Goal: Task Accomplishment & Management: Manage account settings

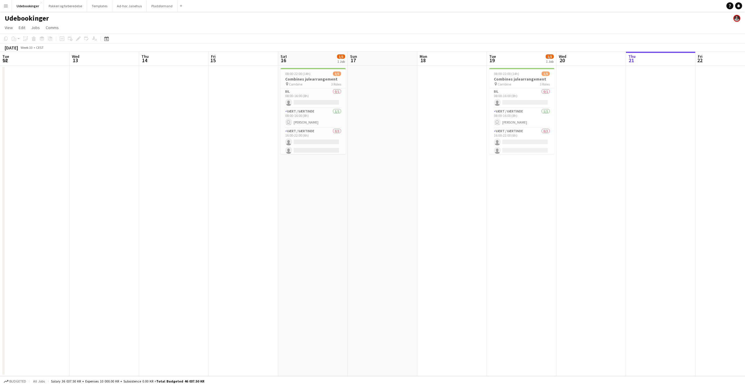
scroll to position [0, 215]
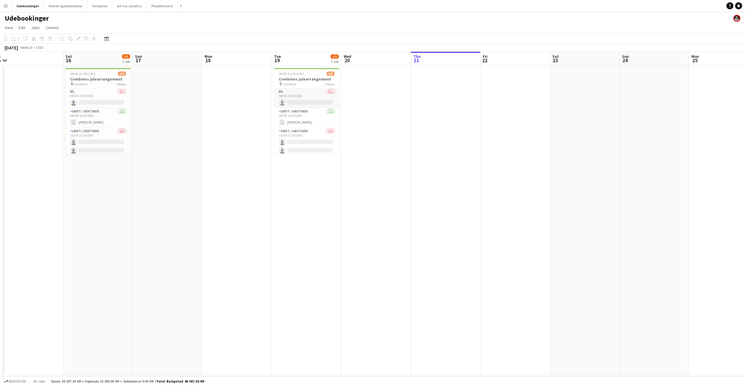
click at [293, 104] on app-card-role "Bil 0/1 08:00-16:00 (8h) single-neutral-actions" at bounding box center [306, 98] width 65 height 20
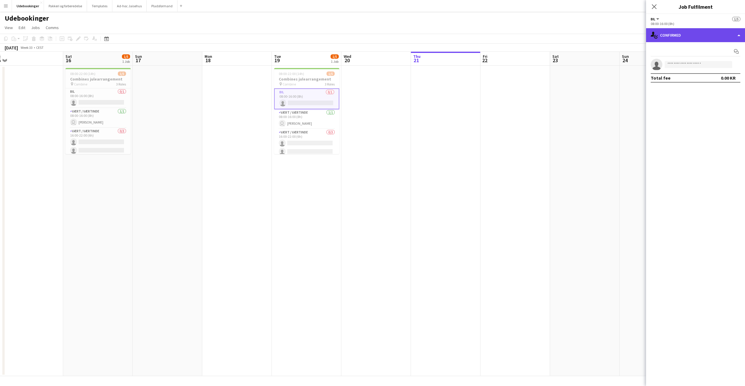
click at [712, 34] on div "single-neutral-actions-check-2 Confirmed" at bounding box center [695, 35] width 99 height 14
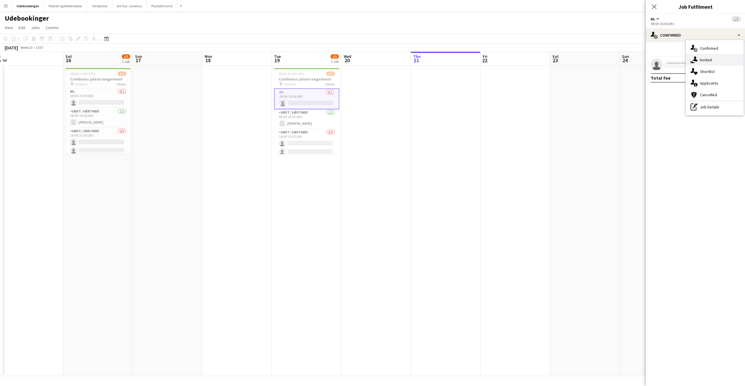
click at [697, 60] on div "single-neutral-actions-share-1 Invited" at bounding box center [715, 60] width 58 height 12
click at [679, 53] on span "Declined" at bounding box center [678, 51] width 16 height 4
click at [695, 53] on span "Unavailable" at bounding box center [702, 51] width 22 height 4
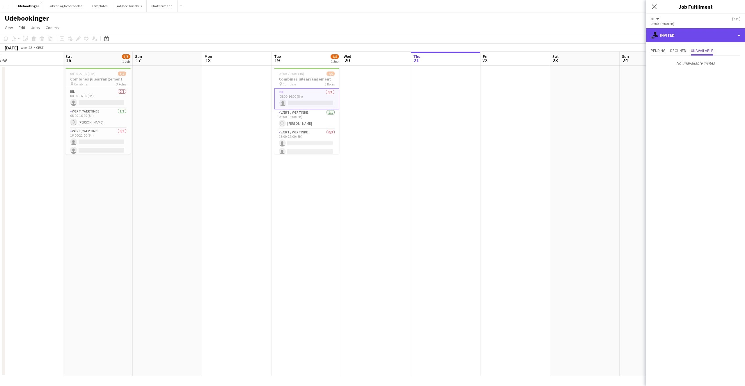
click at [665, 36] on div "single-neutral-actions-share-1 Invited" at bounding box center [695, 35] width 99 height 14
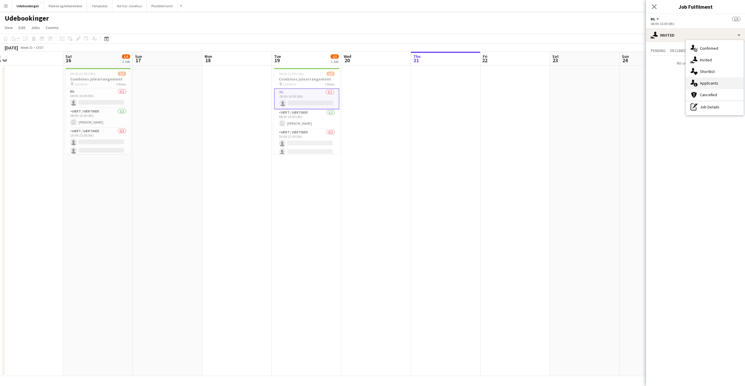
click at [692, 87] on div "single-neutral-actions-information Applicants" at bounding box center [715, 83] width 58 height 12
click at [685, 53] on span "Declined" at bounding box center [684, 51] width 16 height 4
click at [716, 51] on span "Unavailable" at bounding box center [707, 51] width 22 height 4
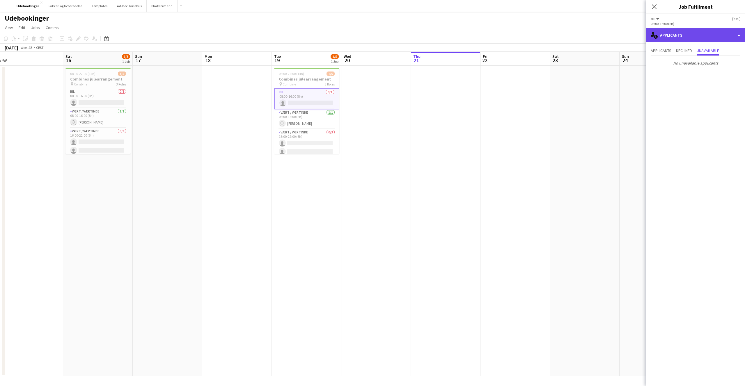
click at [696, 36] on div "single-neutral-actions-information Applicants" at bounding box center [695, 35] width 99 height 14
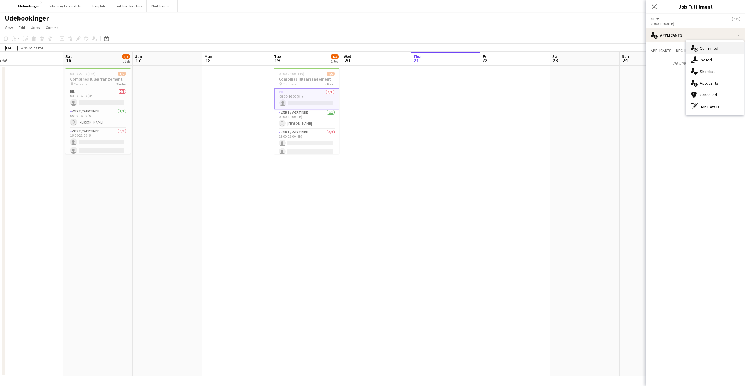
click at [699, 51] on div "single-neutral-actions-check-2 Confirmed" at bounding box center [715, 48] width 58 height 12
click at [670, 64] on input at bounding box center [697, 64] width 67 height 7
click at [683, 103] on mat-expansion-panel "check Confirmed Start chat single-neutral-actions Total fee 0.00 KR" at bounding box center [695, 214] width 99 height 344
click at [74, 20] on div "Udebookinger" at bounding box center [372, 17] width 745 height 11
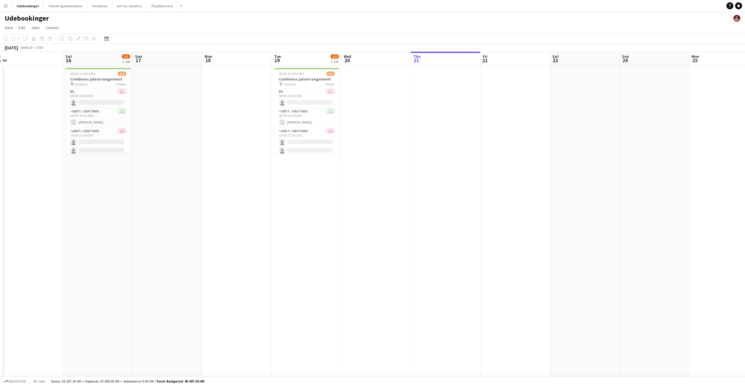
click at [8, 8] on button "Menu" at bounding box center [6, 6] width 12 height 12
click at [66, 19] on link "Boards" at bounding box center [88, 20] width 58 height 12
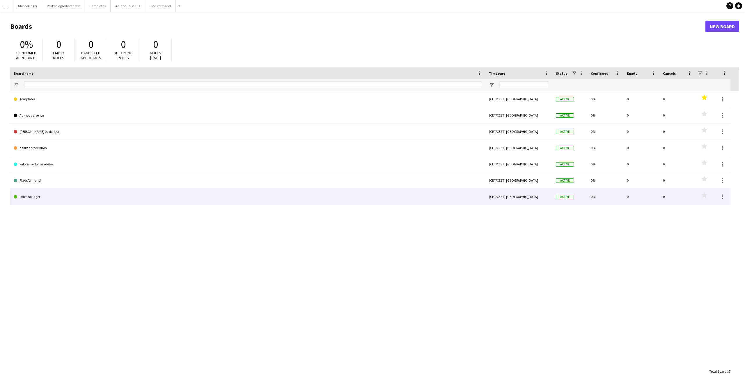
click at [36, 198] on link "Udebookinger" at bounding box center [248, 197] width 468 height 16
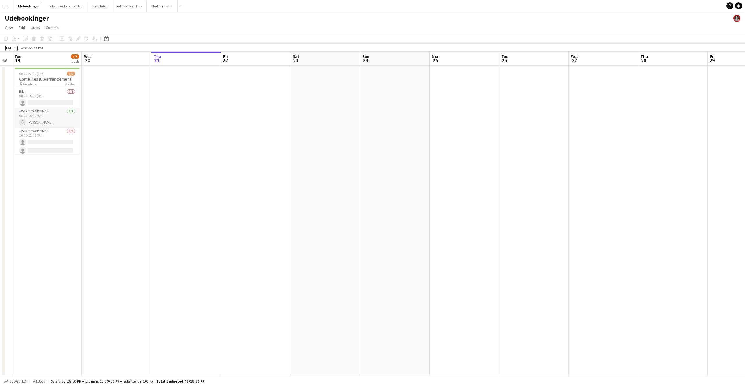
scroll to position [0, 194]
click at [48, 81] on h3 "Combines julearrangement" at bounding box center [49, 78] width 65 height 5
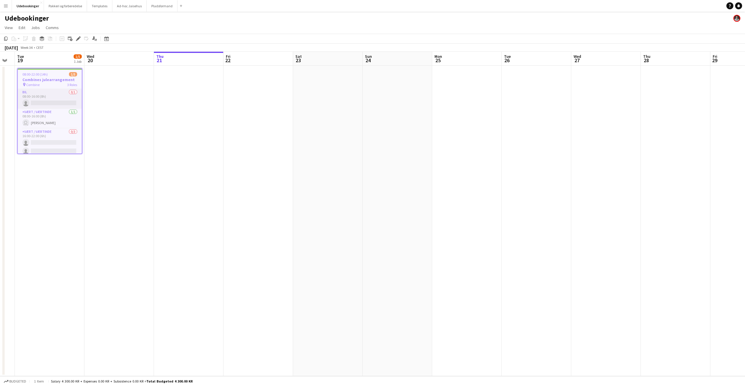
click at [52, 99] on app-card-role "Bil 0/1 08:00-16:00 (8h) single-neutral-actions" at bounding box center [50, 99] width 64 height 20
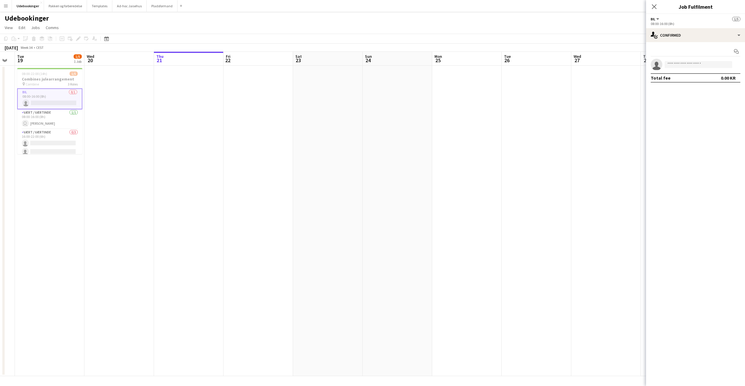
click at [652, 46] on div "Start chat single-neutral-actions Total fee 0.00 KR" at bounding box center [695, 64] width 99 height 45
click at [668, 36] on div "single-neutral-actions-check-2 Confirmed" at bounding box center [695, 35] width 99 height 14
click at [693, 86] on icon "single-neutral-actions-information" at bounding box center [693, 83] width 7 height 7
click at [693, 86] on mat-expansion-panel "users2 Applicants Applicants Declined Unavailable" at bounding box center [695, 214] width 99 height 344
click at [697, 51] on div "Applicants Declined Unavailable" at bounding box center [695, 51] width 90 height 9
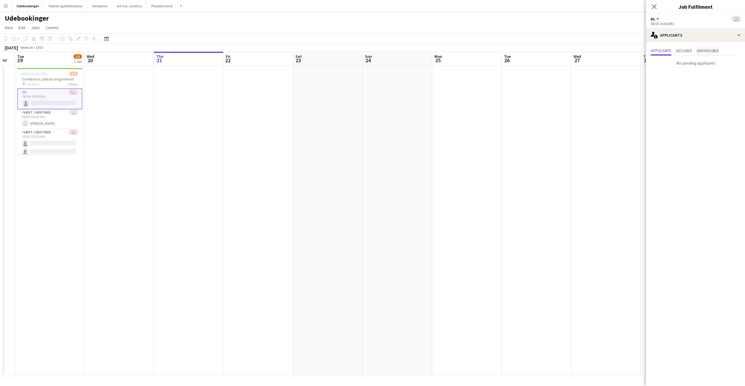
click at [701, 50] on span "Unavailable" at bounding box center [707, 51] width 22 height 4
click at [129, 4] on button "Ad-hoc Jaisehus Close" at bounding box center [129, 5] width 34 height 11
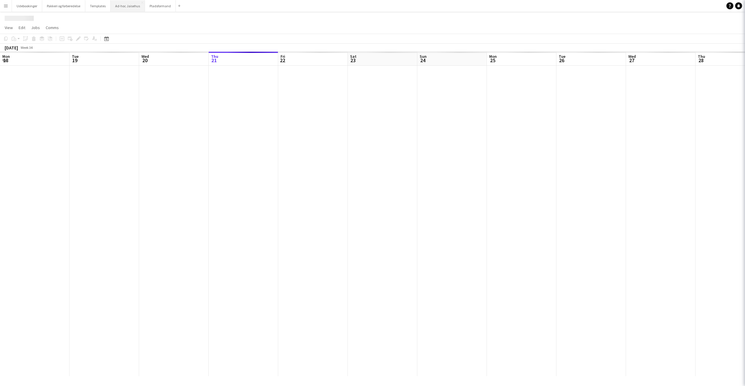
scroll to position [0, 139]
click at [95, 7] on button "Templates Close" at bounding box center [97, 5] width 25 height 11
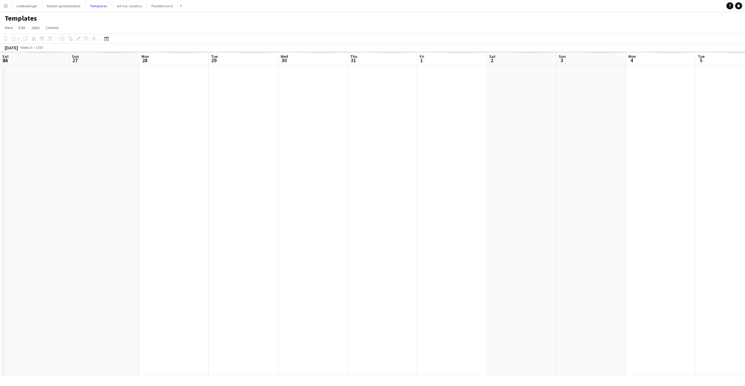
scroll to position [0, 165]
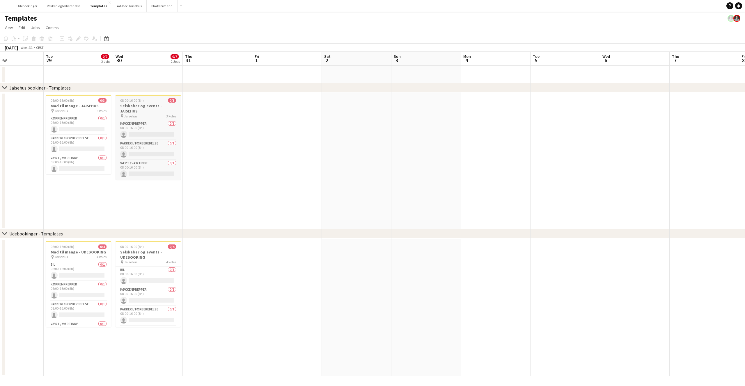
click at [152, 111] on h3 "Selskaber og events - JAISEHUS" at bounding box center [147, 108] width 65 height 10
click at [146, 106] on h3 "Selskaber og events - JAISEHUS" at bounding box center [148, 109] width 64 height 10
click at [146, 106] on h3 "Selskaber og events - JAISEHUS" at bounding box center [147, 108] width 65 height 10
click at [79, 37] on icon at bounding box center [79, 36] width 1 height 1
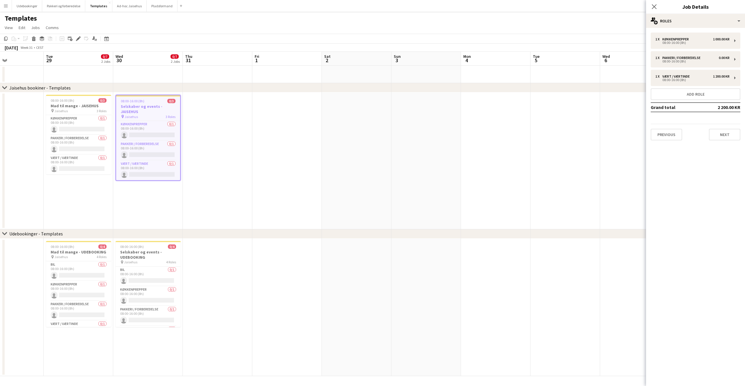
click at [706, 175] on mat-expansion-panel "pencil3 General details 1 x Køkkenprepper 1 000.00 KR 08:00-16:00 (8h) 1 x Pakk…" at bounding box center [695, 207] width 99 height 358
click at [76, 111] on div "pin Jaisehus 3 Roles" at bounding box center [78, 110] width 65 height 5
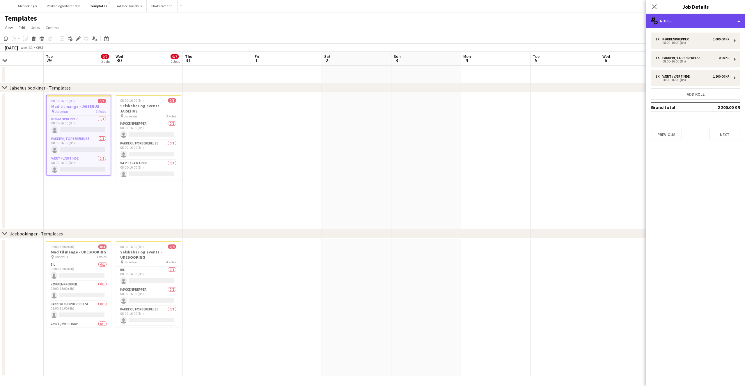
click at [690, 25] on div "multiple-users-add Roles" at bounding box center [695, 21] width 99 height 14
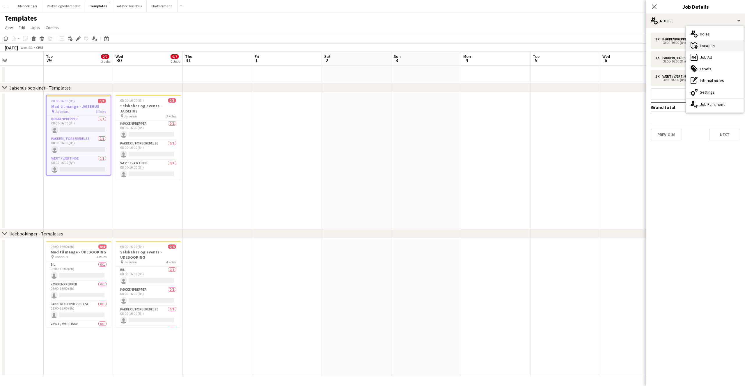
click at [698, 42] on div "maps-pin-1 Location" at bounding box center [715, 46] width 58 height 12
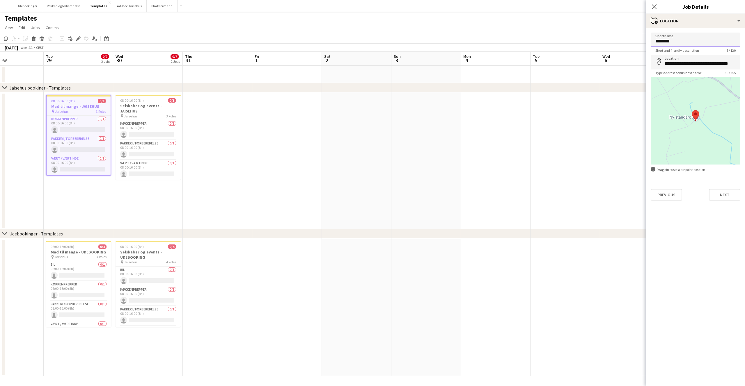
click at [679, 44] on input "********" at bounding box center [695, 40] width 90 height 15
click at [680, 59] on input "**********" at bounding box center [695, 62] width 90 height 15
drag, startPoint x: 683, startPoint y: 129, endPoint x: 674, endPoint y: 132, distance: 9.8
click at [674, 132] on div at bounding box center [695, 120] width 90 height 87
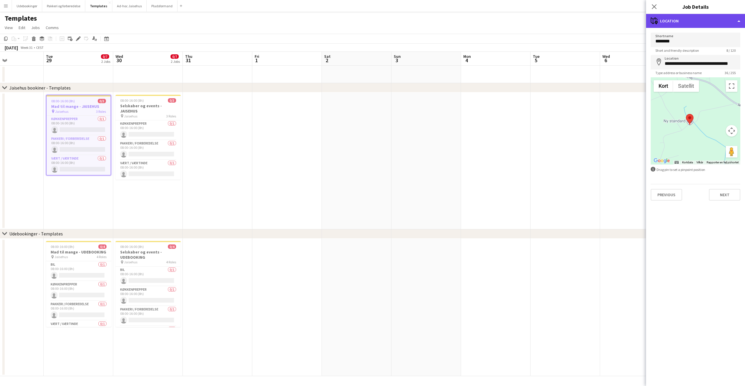
click at [681, 22] on div "maps-pin-1 Location" at bounding box center [695, 21] width 99 height 14
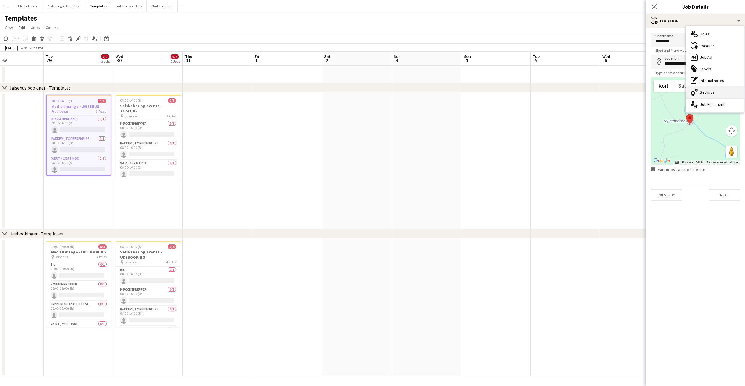
click at [697, 92] on div "cog-double-3 Settings" at bounding box center [715, 92] width 58 height 12
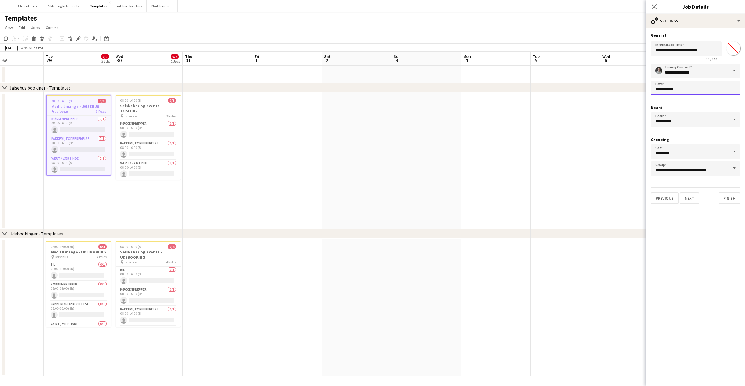
click at [681, 91] on body "Menu Boards Boards Boards All jobs Status Workforce Workforce My Workforce Recr…" at bounding box center [372, 193] width 745 height 386
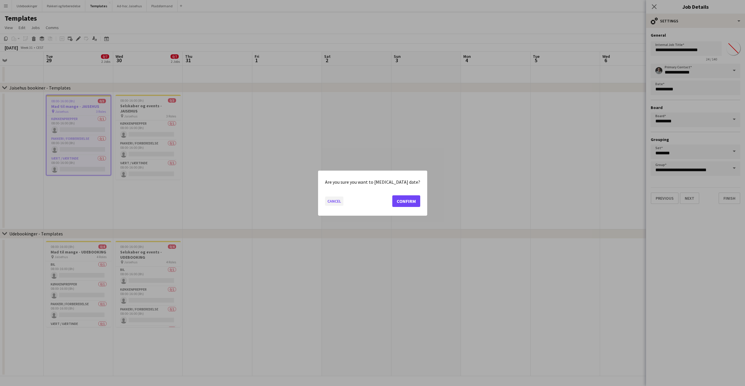
click at [343, 200] on button "Cancel" at bounding box center [334, 200] width 18 height 9
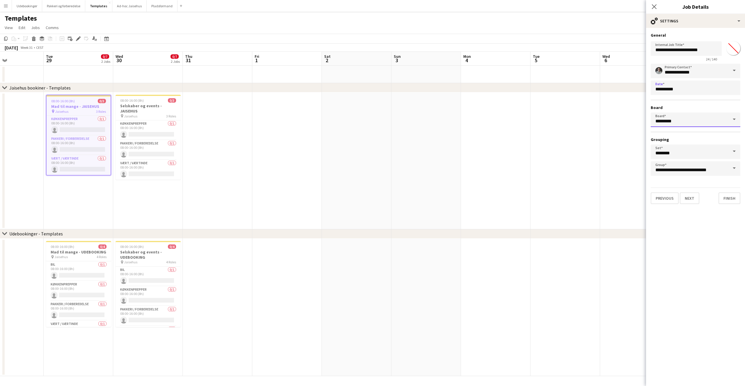
click at [692, 122] on input "*********" at bounding box center [695, 120] width 90 height 15
click at [707, 258] on mat-expansion-panel "**********" at bounding box center [695, 207] width 99 height 358
click at [236, 31] on app-page-menu "View Day view expanded Day view collapsed Month view Date picker Jump to [DATE]…" at bounding box center [372, 28] width 745 height 11
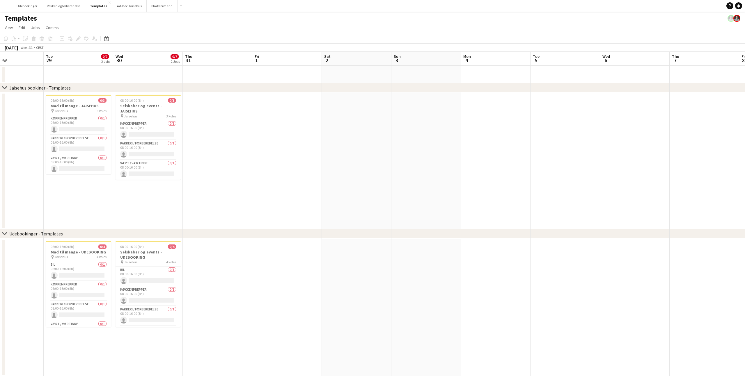
click at [261, 218] on app-date-cell at bounding box center [287, 160] width 70 height 137
